Goal: Find specific page/section: Find specific page/section

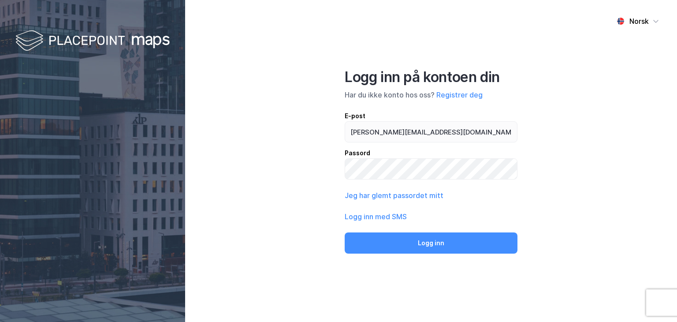
type input "[PERSON_NAME][EMAIL_ADDRESS][DOMAIN_NAME]"
click at [345, 232] on button "Logg inn" at bounding box center [431, 242] width 173 height 21
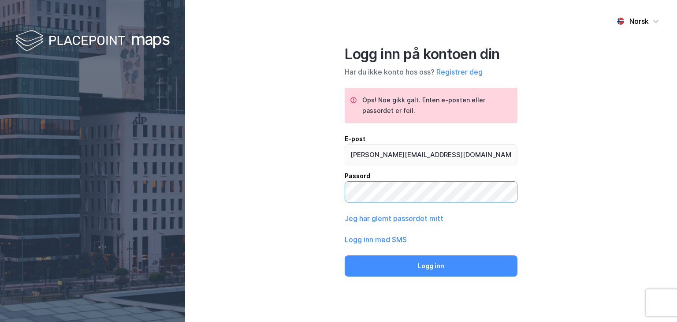
click at [345, 255] on button "Logg inn" at bounding box center [431, 265] width 173 height 21
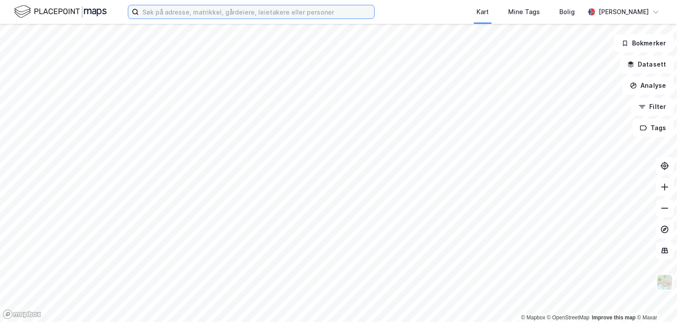
click at [261, 10] on input at bounding box center [256, 11] width 235 height 13
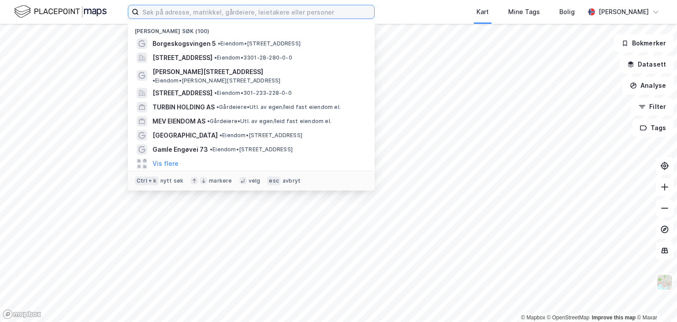
paste input "[STREET_ADDRESS]"
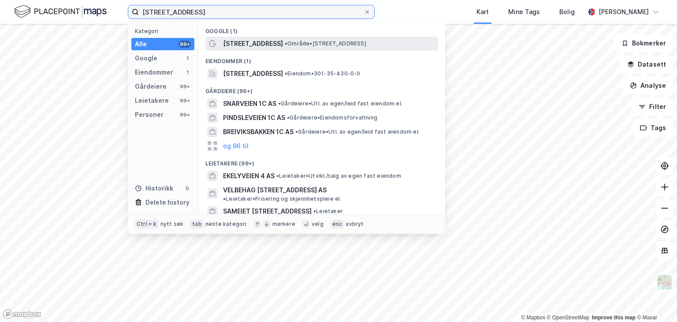
type input "[STREET_ADDRESS]"
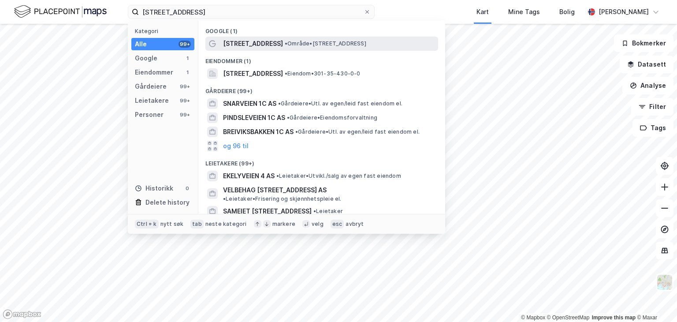
click at [285, 41] on span "• Område • [STREET_ADDRESS]" at bounding box center [326, 43] width 82 height 7
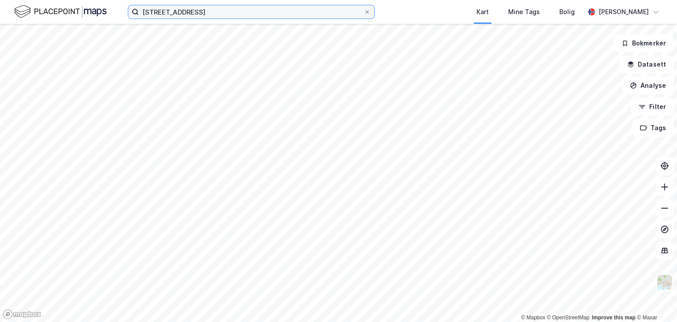
click at [228, 15] on input "[STREET_ADDRESS]" at bounding box center [251, 11] width 225 height 13
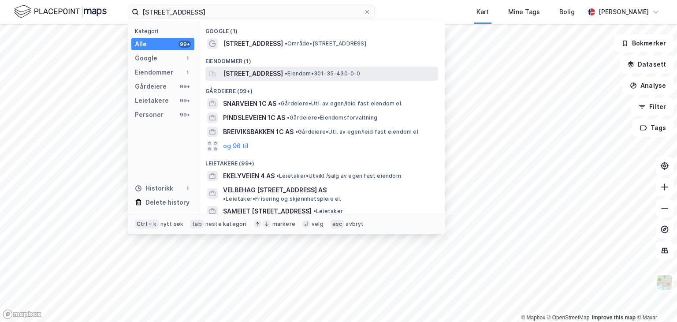
click at [245, 69] on span "[STREET_ADDRESS]" at bounding box center [253, 73] width 60 height 11
